Goal: Transaction & Acquisition: Purchase product/service

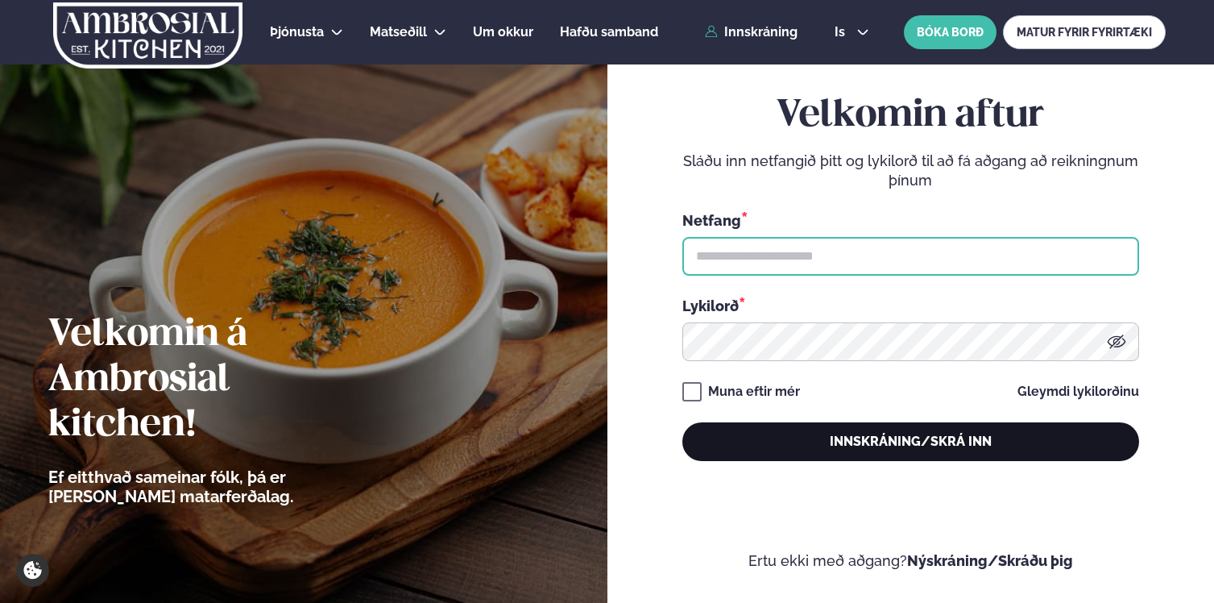
type input "**********"
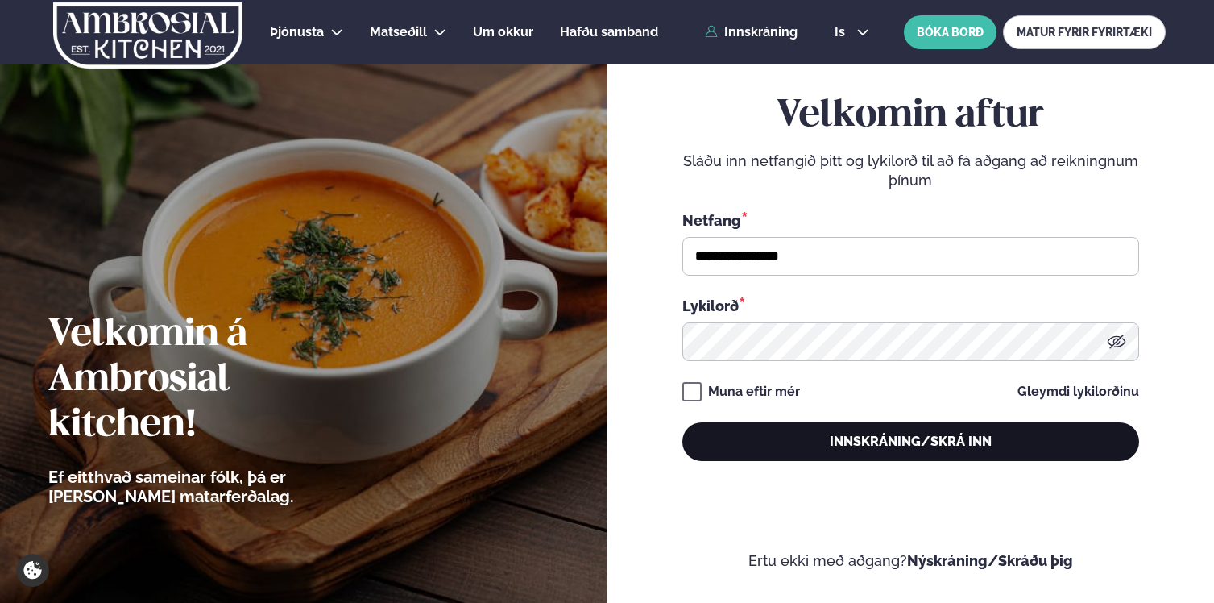
click at [935, 433] on button "Innskráning/Skrá inn" at bounding box center [910, 441] width 457 height 39
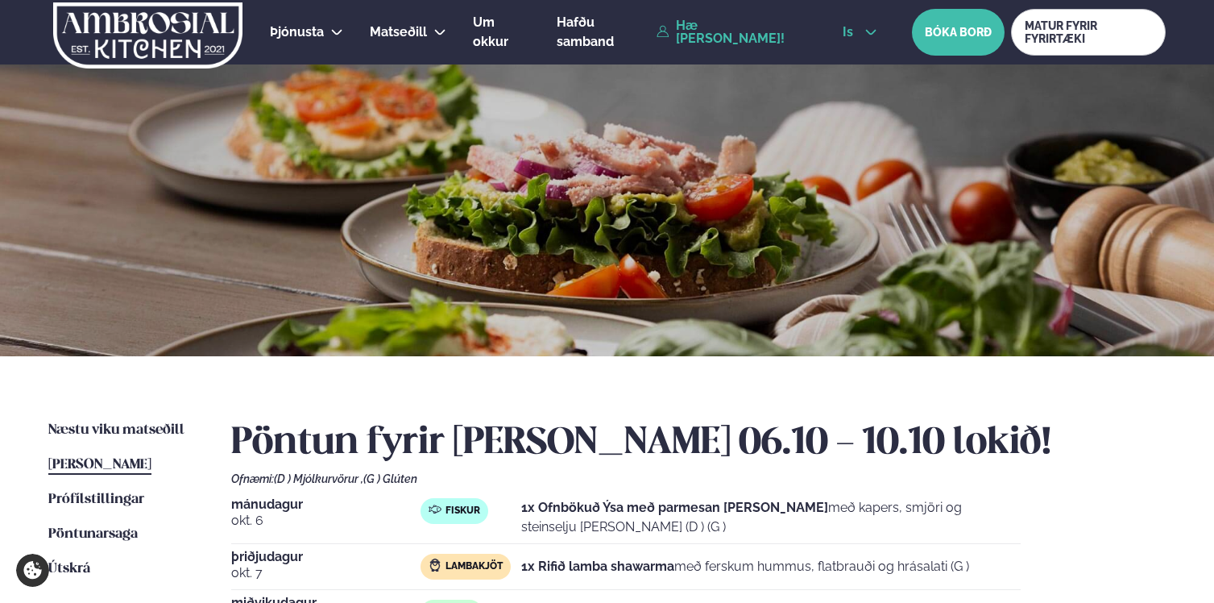
click at [868, 34] on button "is" at bounding box center [860, 32] width 60 height 13
click at [846, 63] on link "en" at bounding box center [860, 61] width 60 height 32
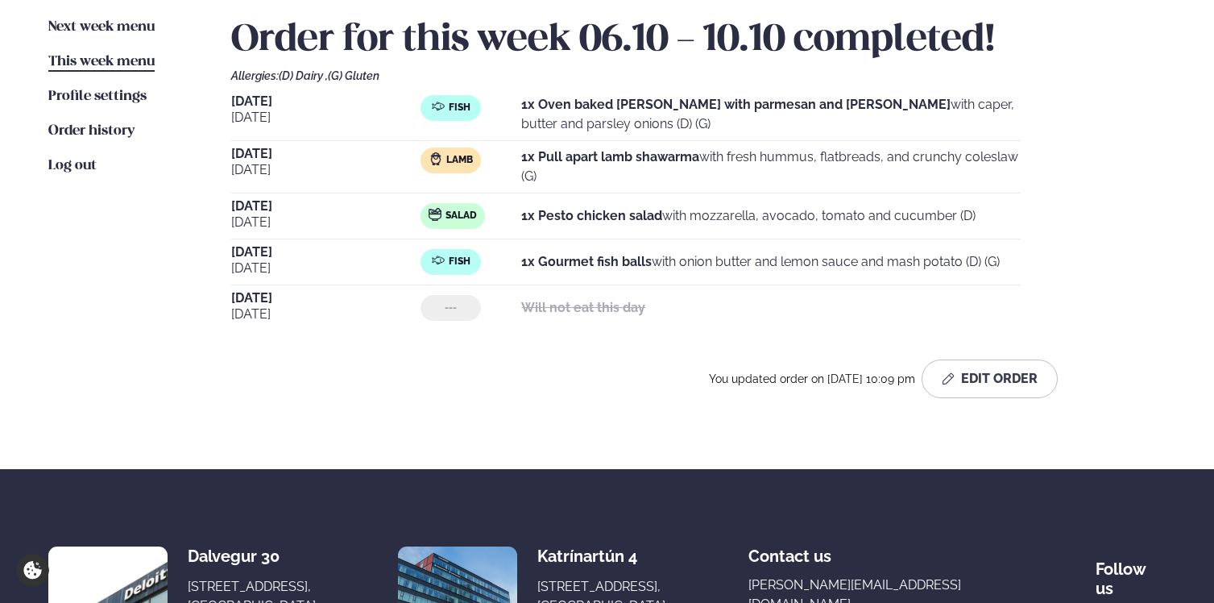
scroll to position [404, 0]
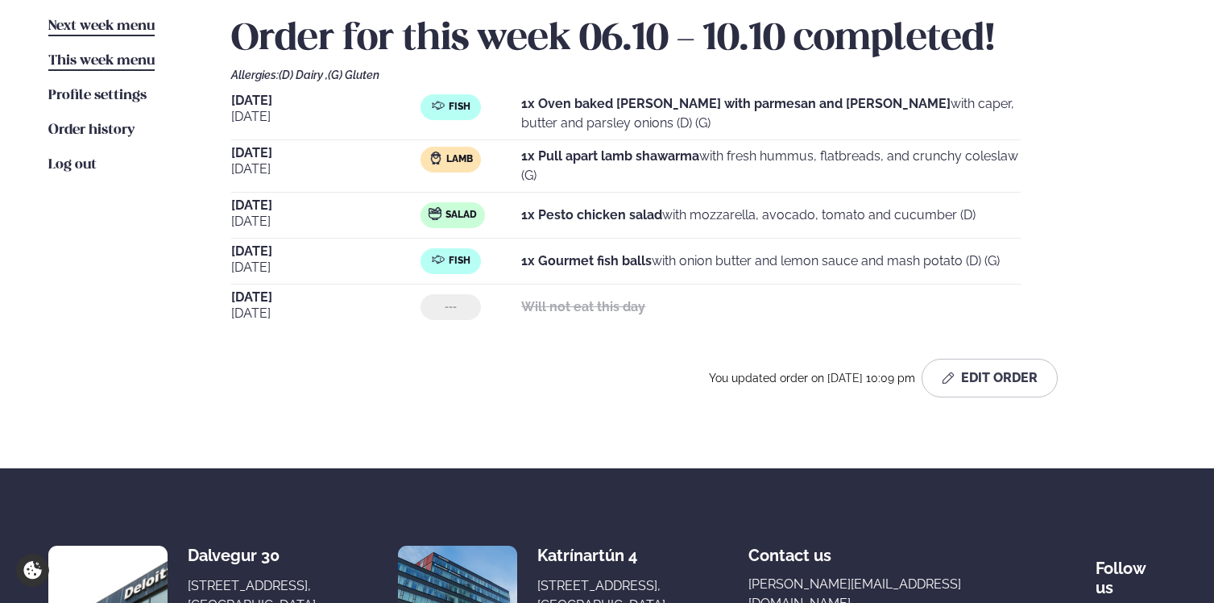
click at [92, 29] on span "Next week menu" at bounding box center [101, 26] width 106 height 14
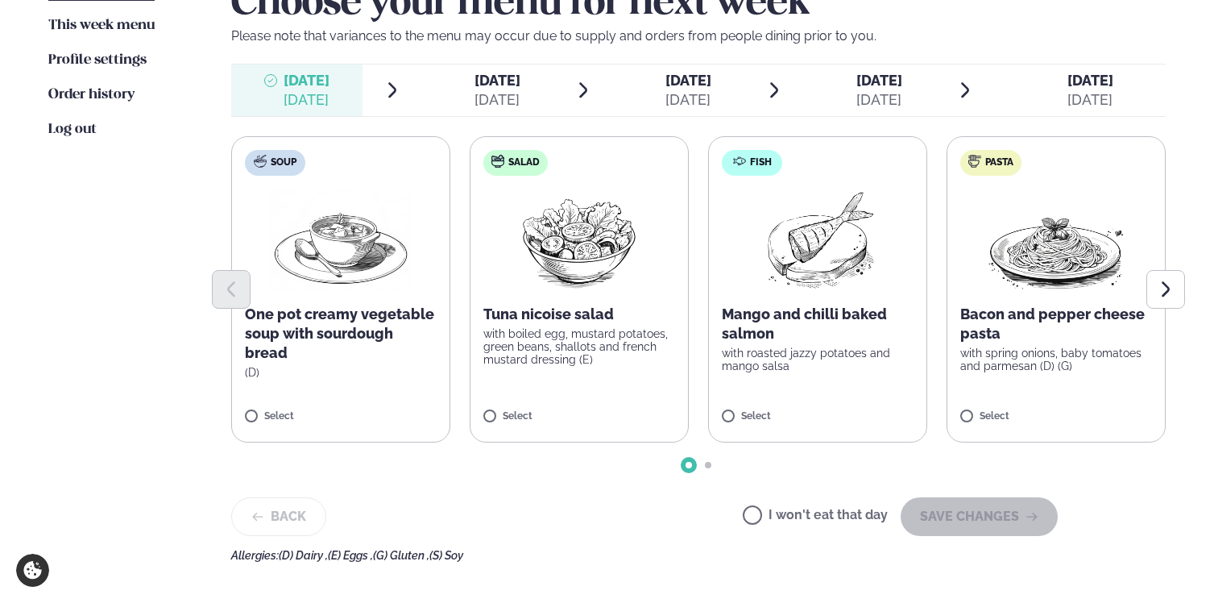
scroll to position [439, 0]
click at [841, 368] on p "with roasted jazzy potatoes and mango salsa" at bounding box center [818, 359] width 192 height 26
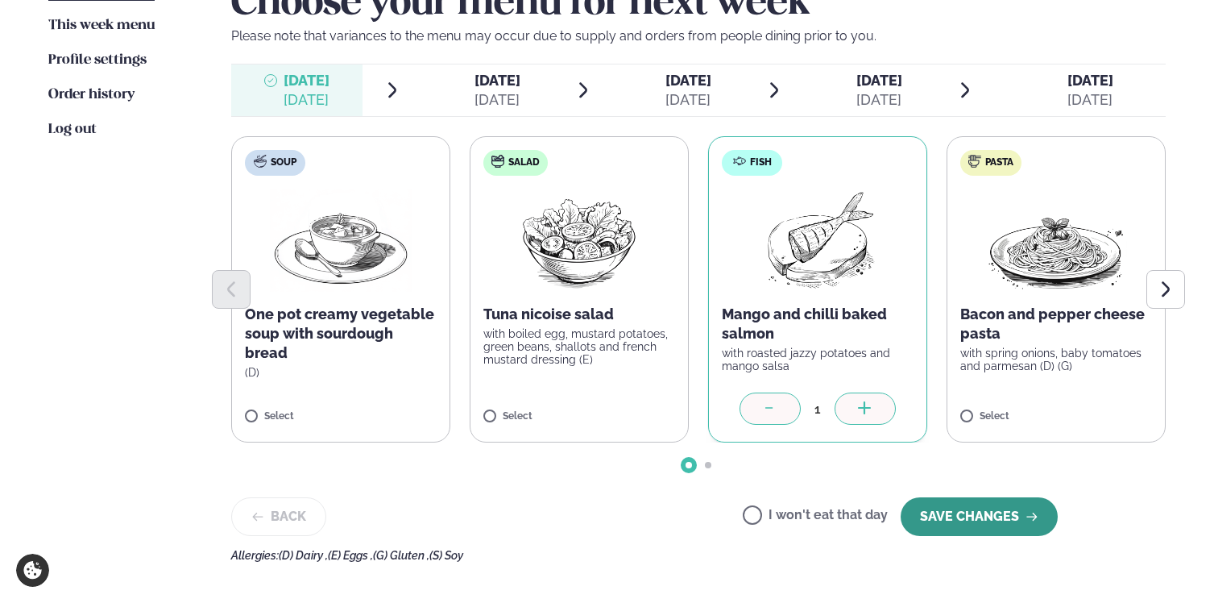
click at [972, 511] on button "SAVE CHANGES" at bounding box center [979, 516] width 157 height 39
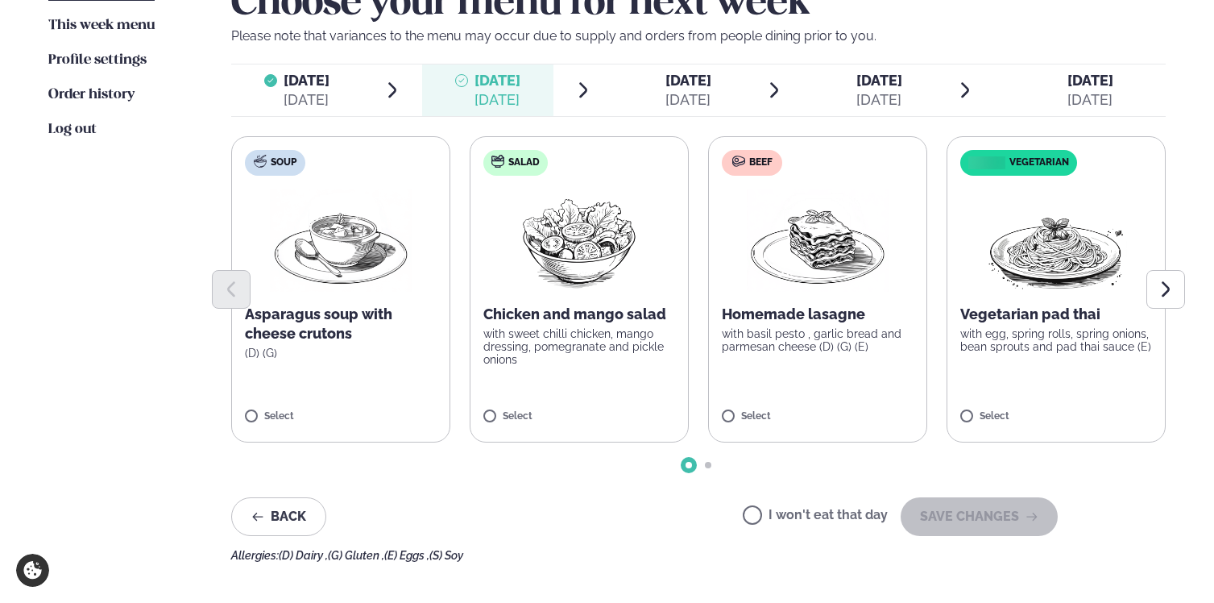
click at [806, 377] on label "Beef Homemade lasagne with basil pesto , garlic bread and parmesan cheese (D) (…" at bounding box center [817, 289] width 219 height 306
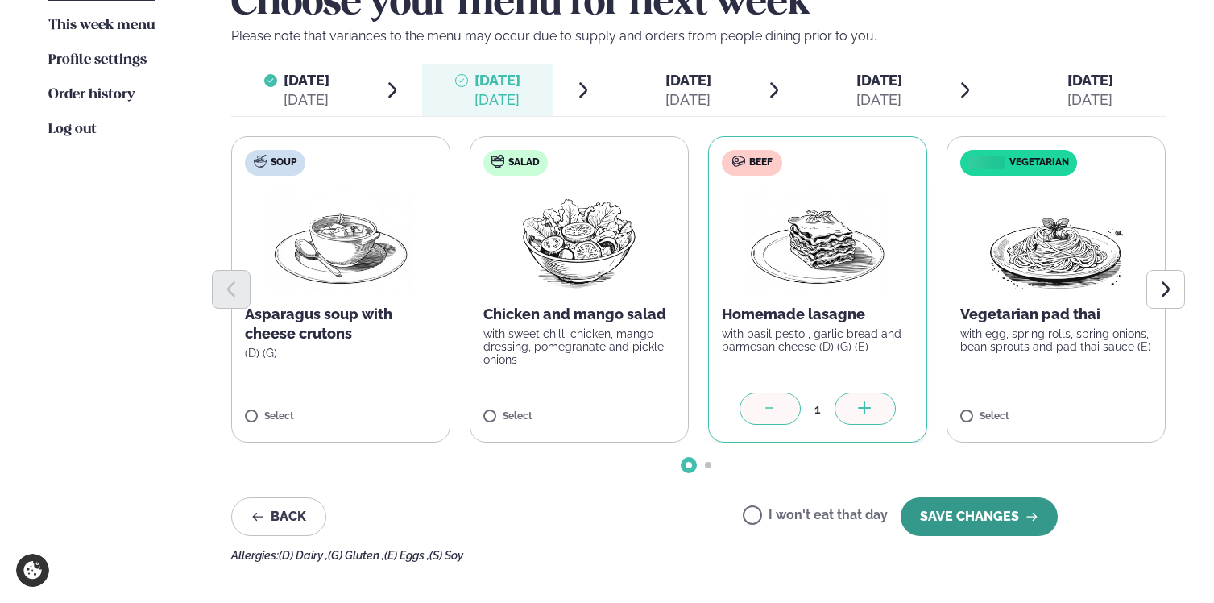
click at [946, 516] on button "SAVE CHANGES" at bounding box center [979, 516] width 157 height 39
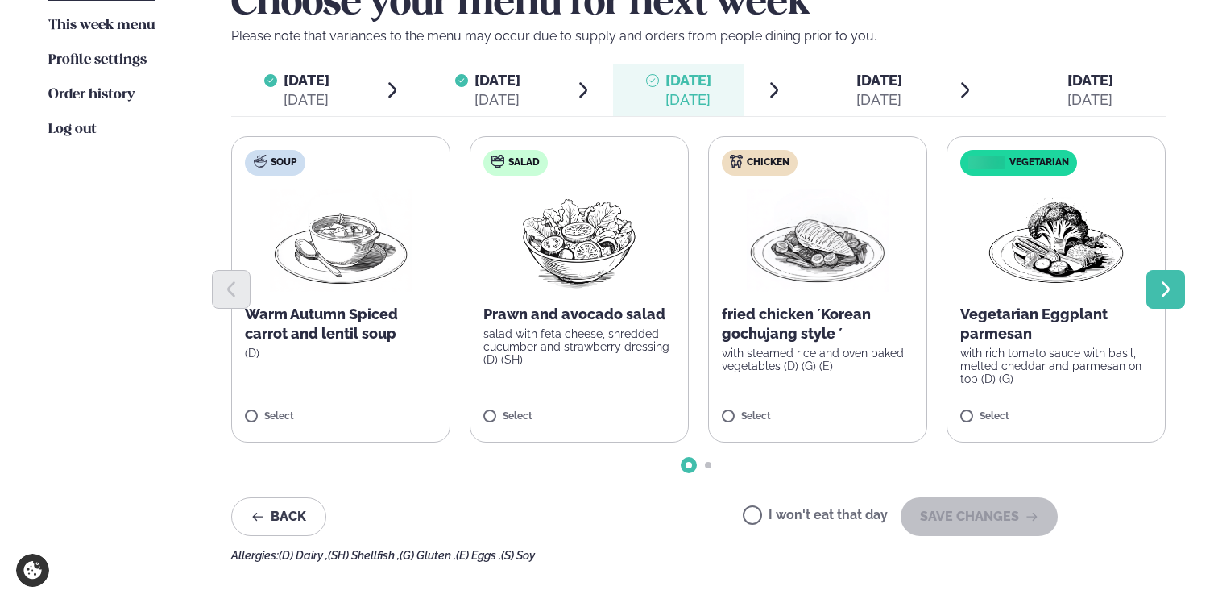
click at [1167, 304] on button "Next slide" at bounding box center [1165, 289] width 39 height 39
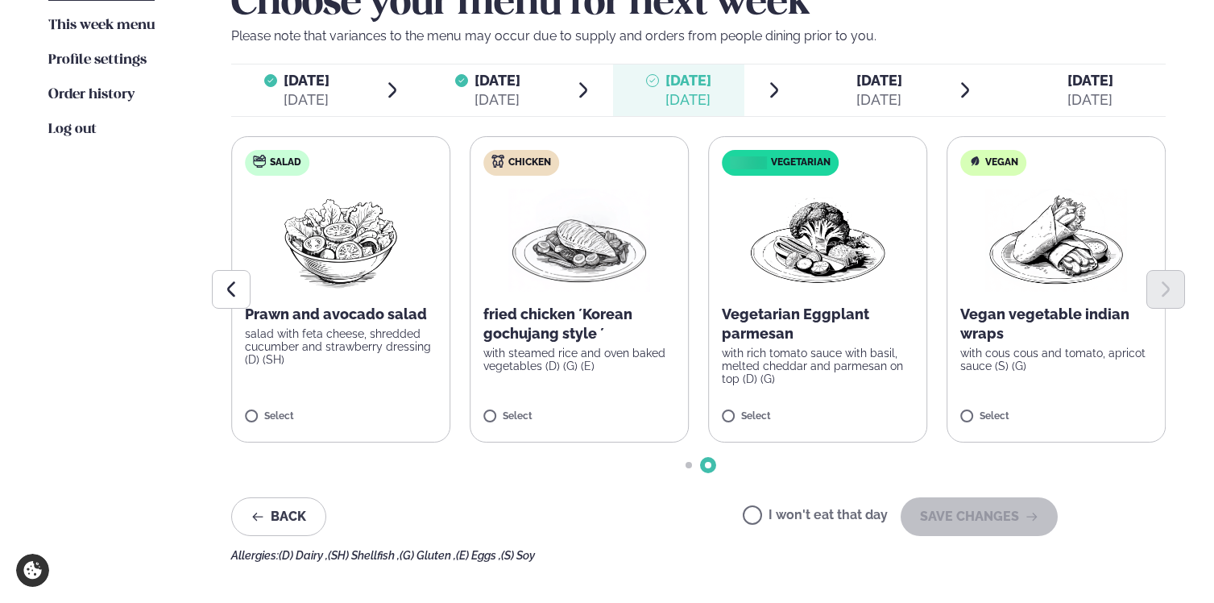
click at [627, 388] on label "Chicken fried chicken ´Korean gochujang style ´ with steamed rice and oven bake…" at bounding box center [579, 289] width 219 height 306
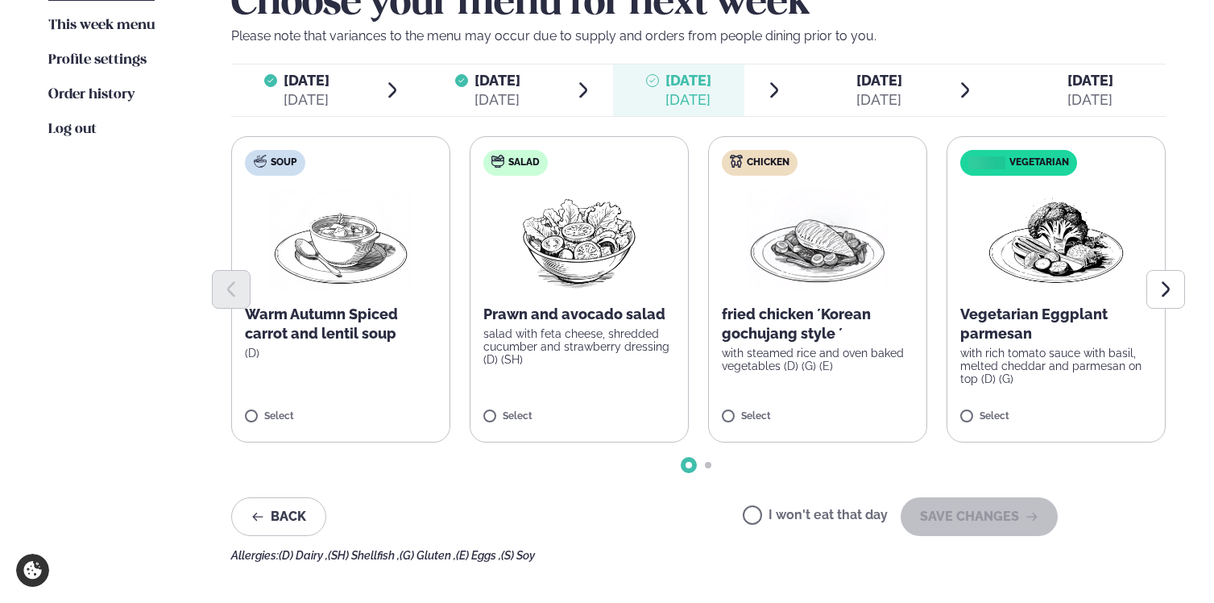
click at [828, 230] on img at bounding box center [818, 239] width 142 height 103
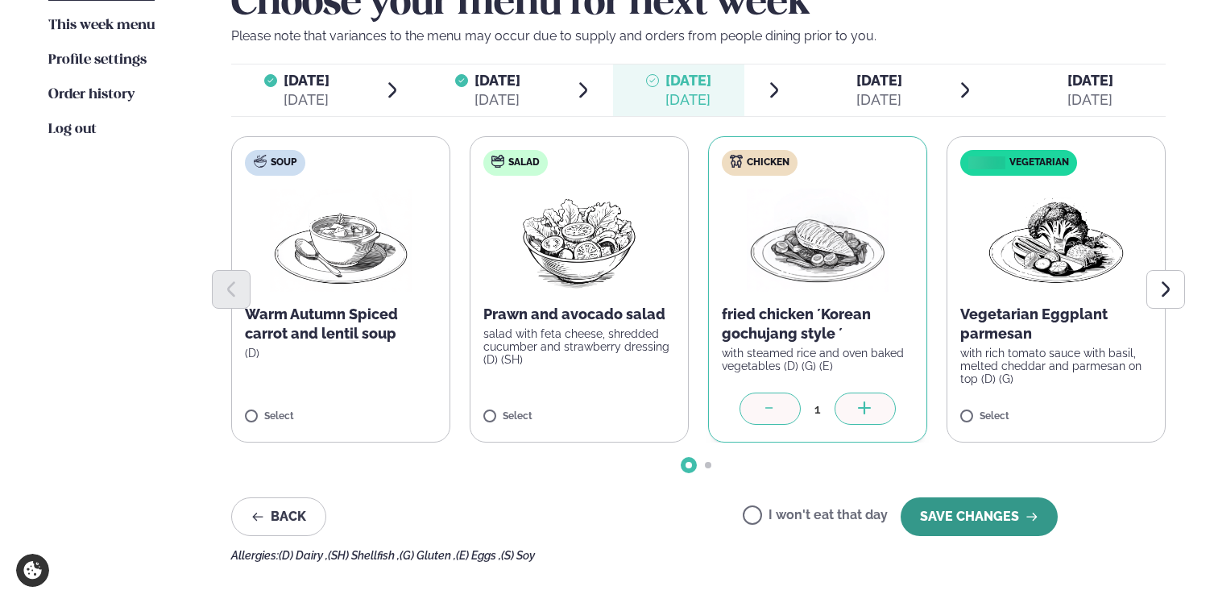
click at [992, 520] on button "SAVE CHANGES" at bounding box center [979, 516] width 157 height 39
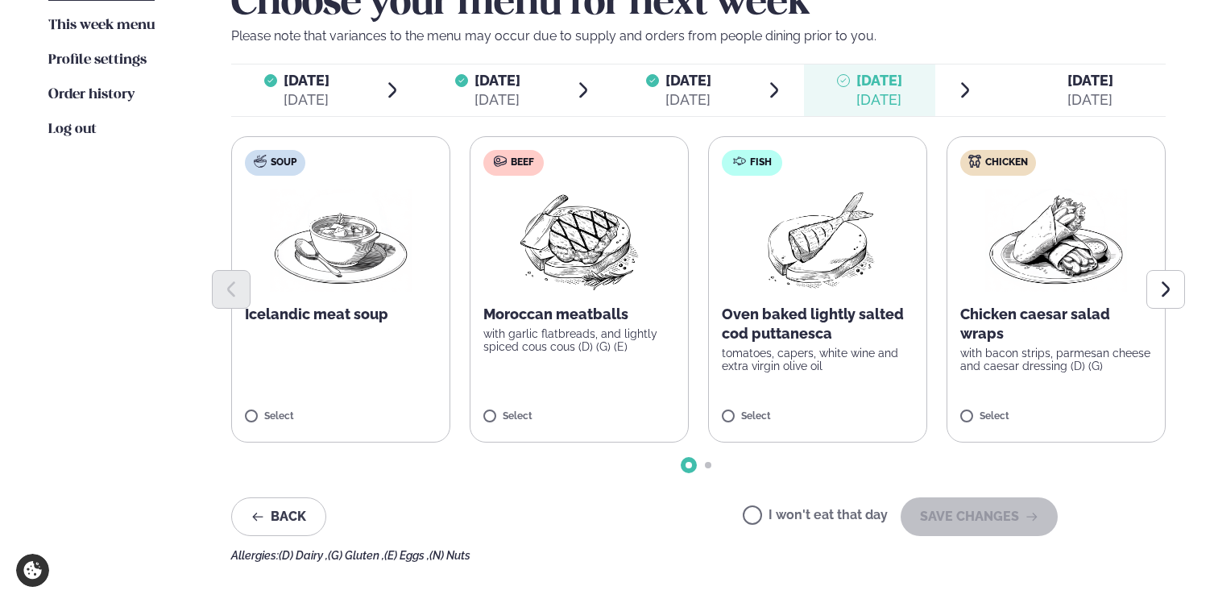
click at [610, 359] on label "Beef Moroccan meatballs with garlic flatbreads, and lightly spiced cous cous (D…" at bounding box center [579, 289] width 219 height 306
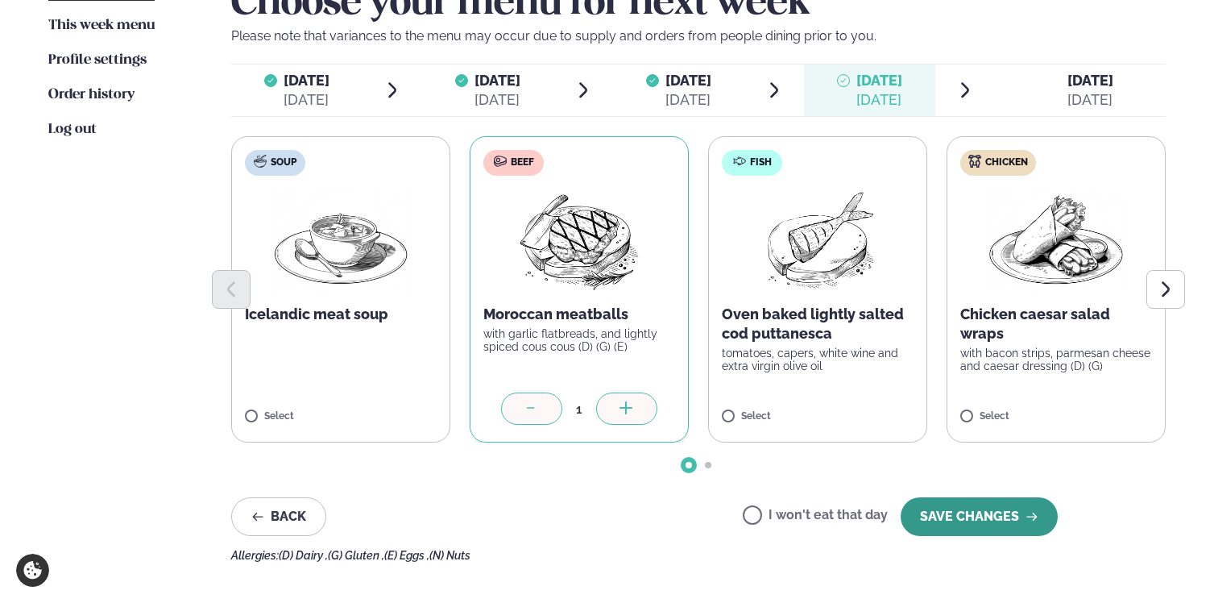
click at [973, 519] on button "SAVE CHANGES" at bounding box center [979, 516] width 157 height 39
